Goal: Information Seeking & Learning: Learn about a topic

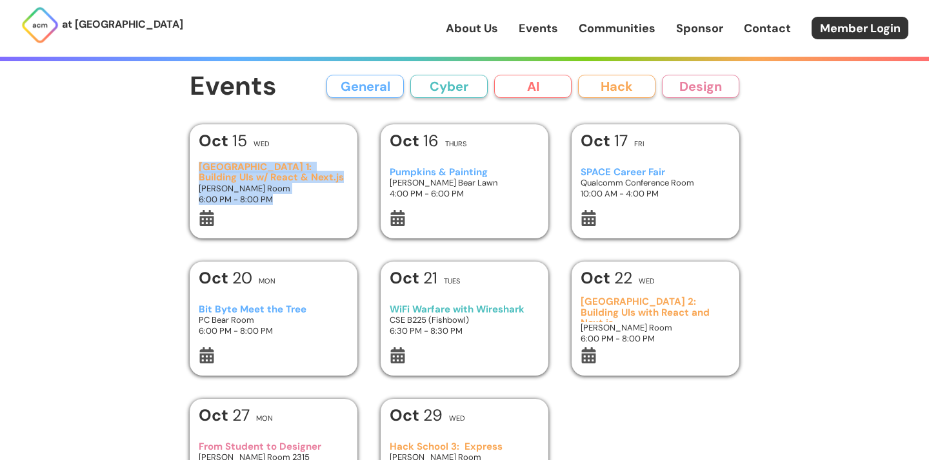
drag, startPoint x: 195, startPoint y: 161, endPoint x: 271, endPoint y: 219, distance: 95.7
click at [271, 219] on div "[DATE] [GEOGRAPHIC_DATA] 1: Building UIs w/ React & Next.js [PERSON_NAME] Room …" at bounding box center [274, 181] width 168 height 114
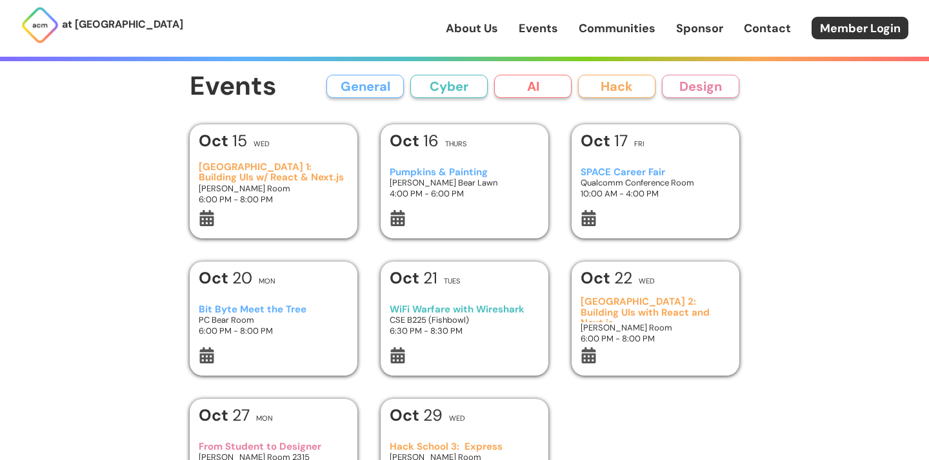
click at [274, 179] on h3 "[GEOGRAPHIC_DATA] 1: Building UIs w/ React & Next.js" at bounding box center [274, 172] width 150 height 21
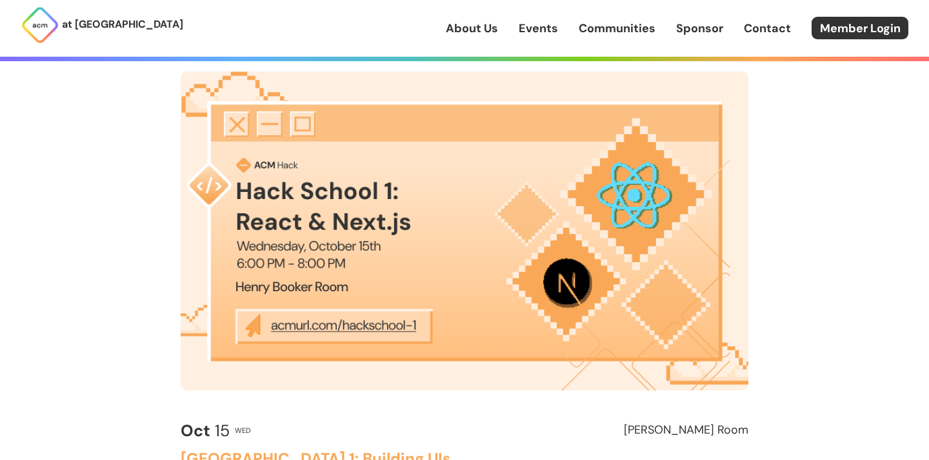
scroll to position [59, 0]
click at [362, 328] on img at bounding box center [464, 230] width 567 height 319
click at [363, 328] on img at bounding box center [464, 230] width 567 height 319
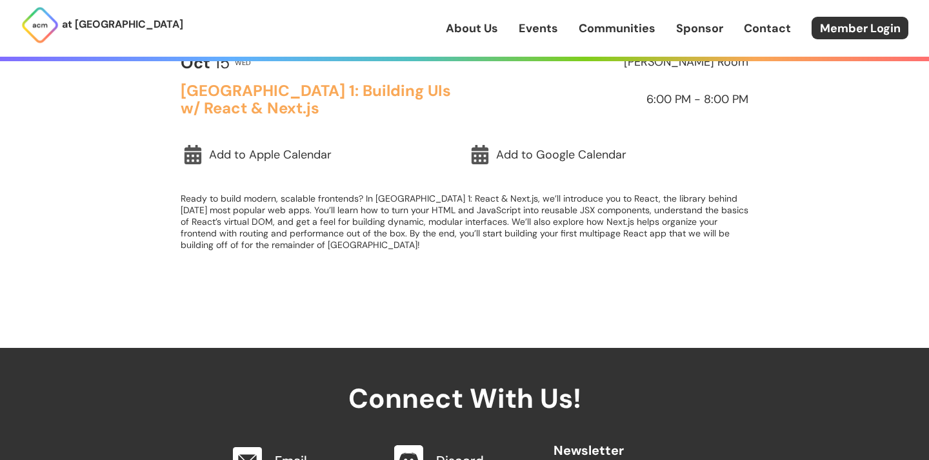
scroll to position [429, 0]
